Goal: Task Accomplishment & Management: Complete application form

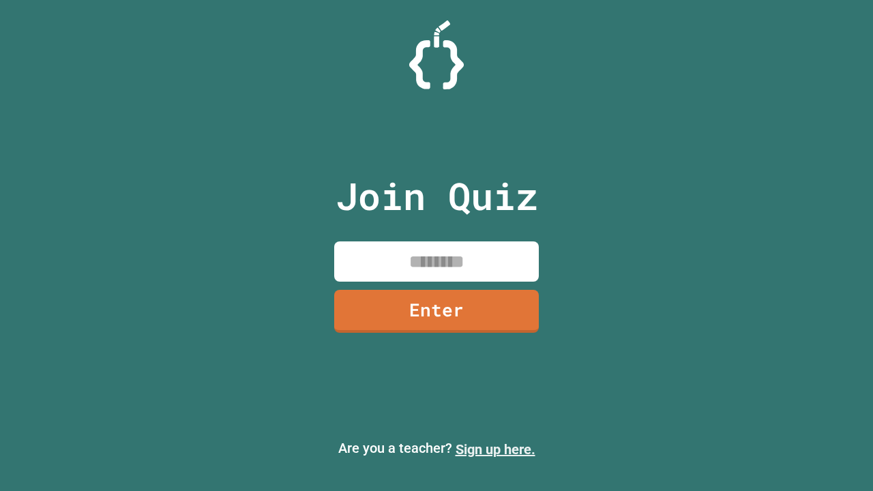
click at [495, 450] on link "Sign up here." at bounding box center [496, 449] width 80 height 16
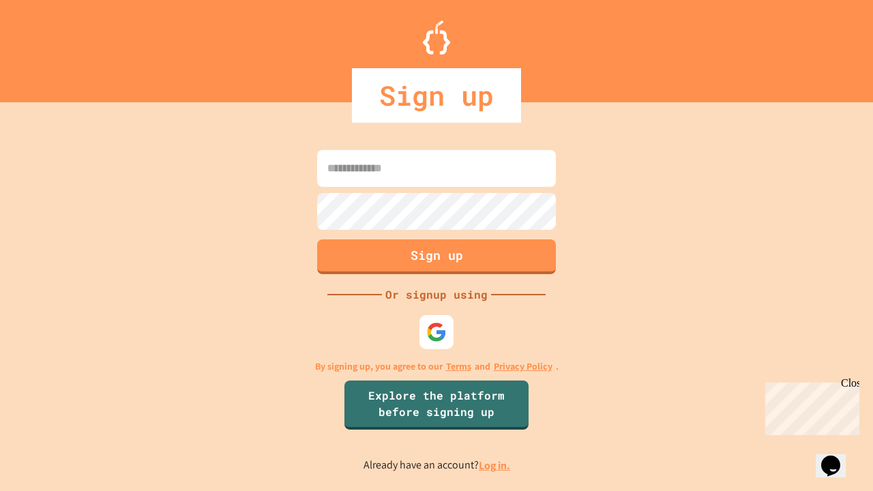
click at [495, 465] on link "Log in." at bounding box center [494, 465] width 31 height 14
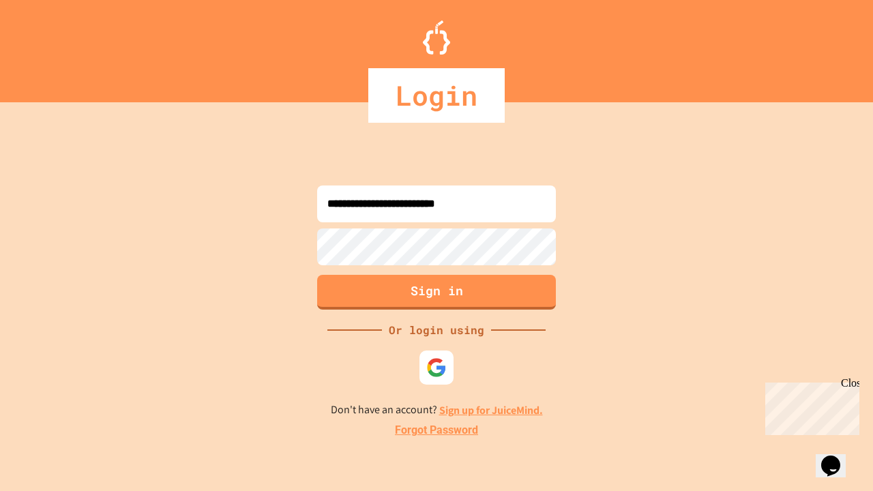
type input "**********"
